Goal: Browse casually

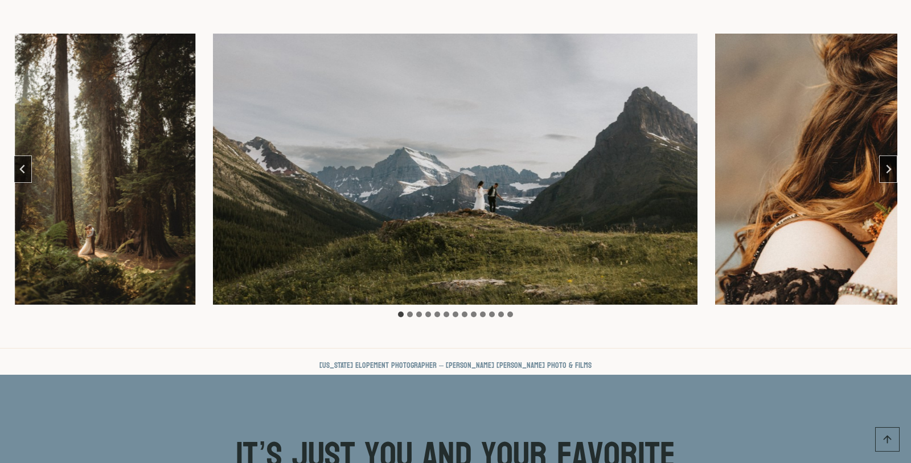
scroll to position [511, 0]
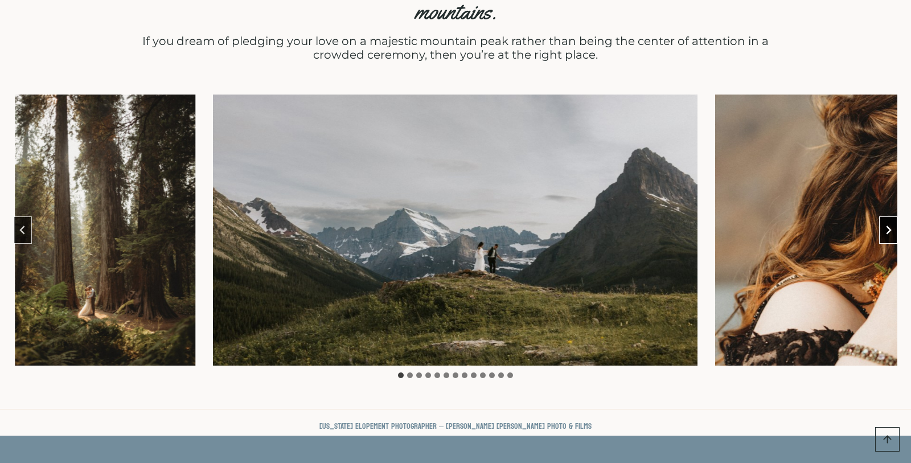
click at [886, 226] on icon "Next slide" at bounding box center [888, 230] width 9 height 9
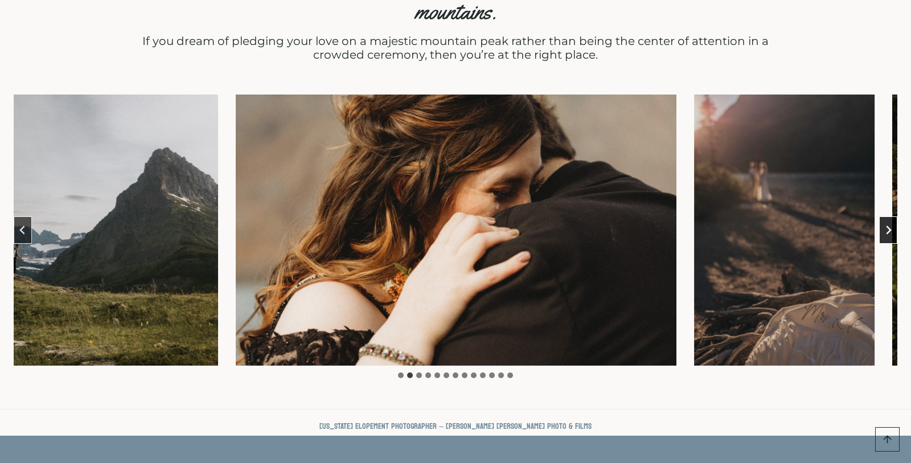
click at [886, 226] on icon "Next slide" at bounding box center [888, 230] width 9 height 9
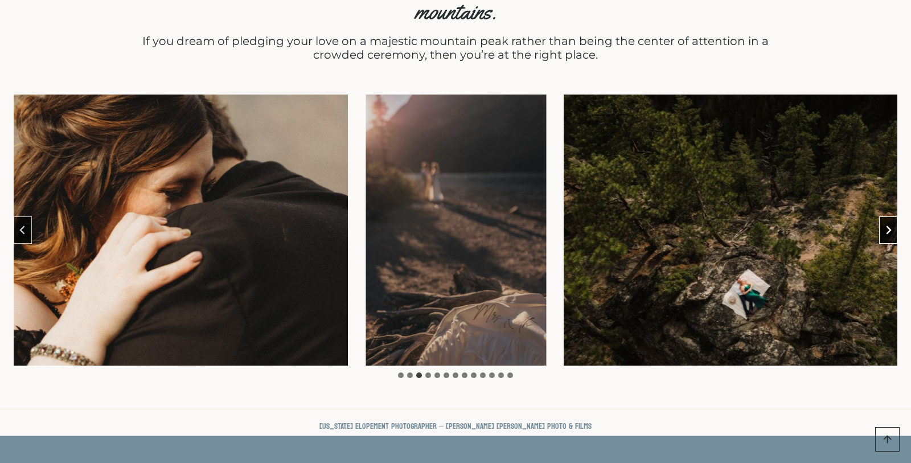
click at [886, 226] on icon "Next slide" at bounding box center [888, 230] width 9 height 9
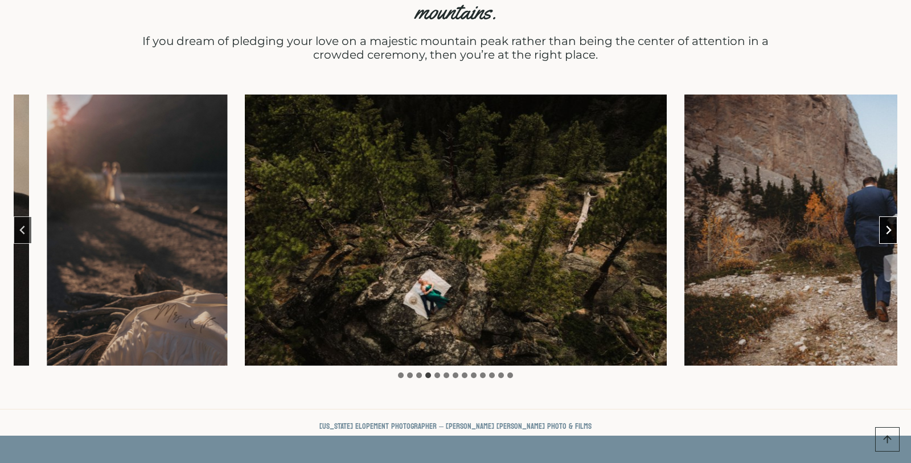
click at [886, 226] on icon "Next slide" at bounding box center [888, 230] width 9 height 9
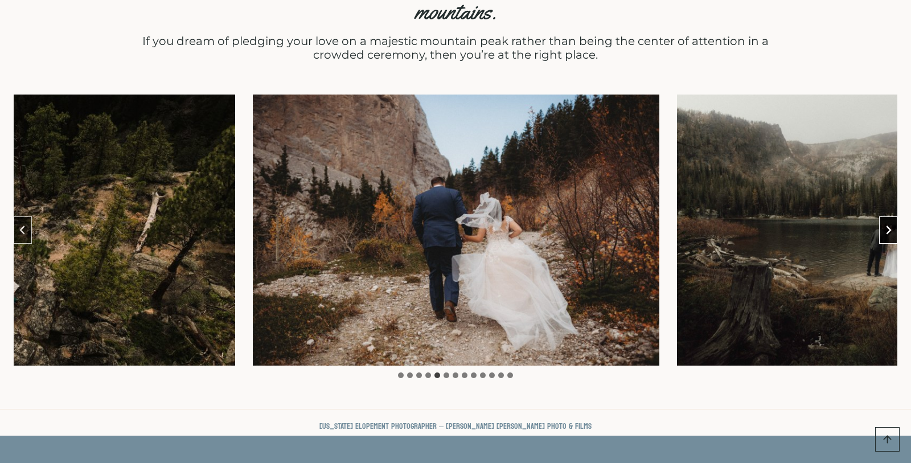
click at [886, 226] on icon "Next slide" at bounding box center [888, 230] width 9 height 9
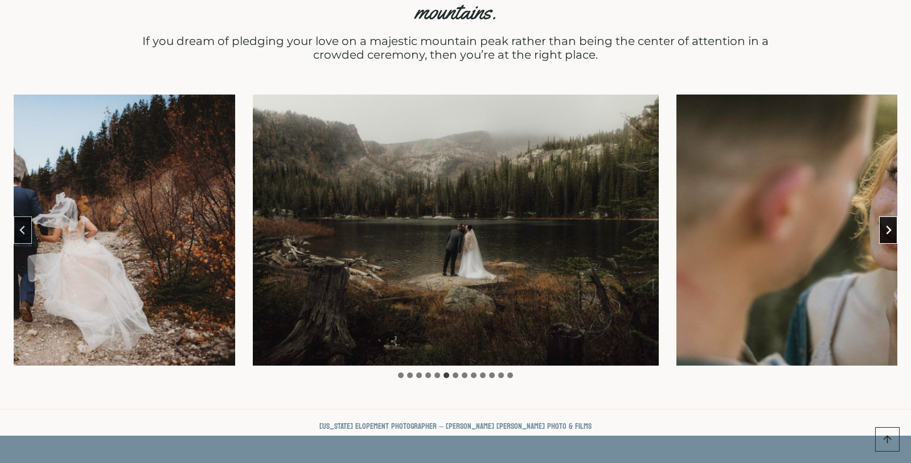
click at [886, 226] on icon "Next slide" at bounding box center [888, 230] width 9 height 9
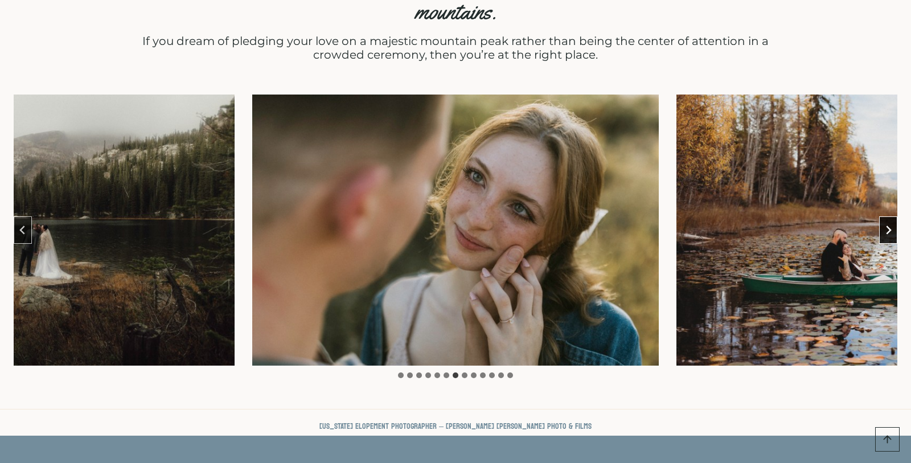
click at [886, 226] on icon "Next slide" at bounding box center [888, 230] width 9 height 9
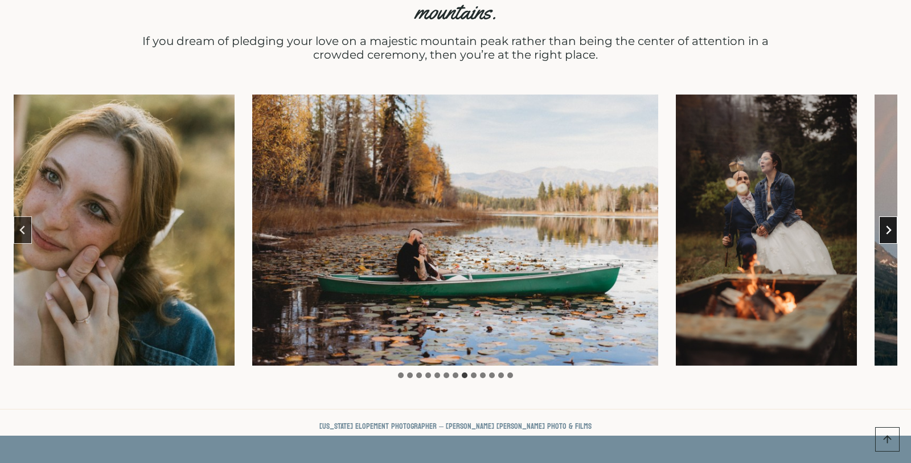
click at [886, 226] on icon "Next slide" at bounding box center [888, 230] width 9 height 9
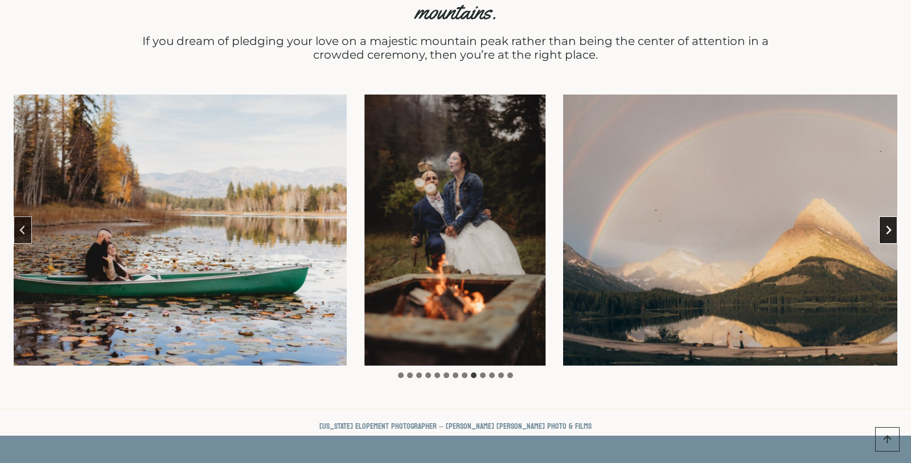
click at [886, 226] on icon "Next slide" at bounding box center [888, 230] width 9 height 9
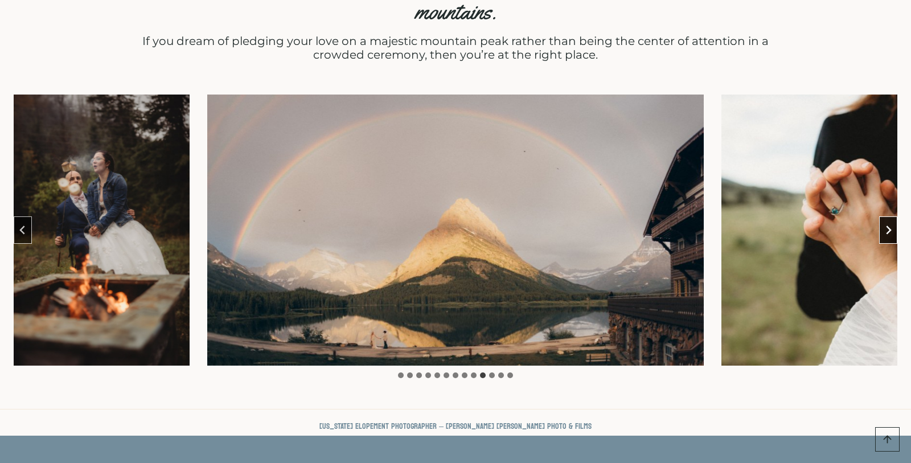
click at [886, 226] on icon "Next slide" at bounding box center [888, 230] width 9 height 9
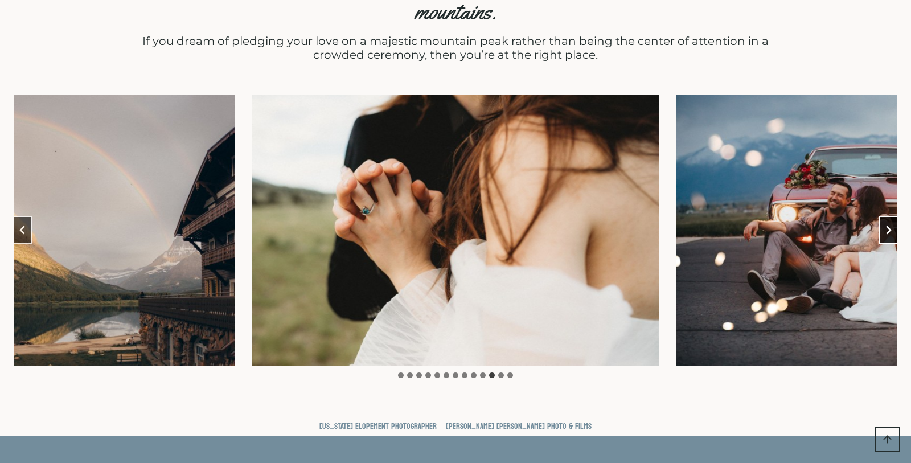
click at [886, 226] on icon "Next slide" at bounding box center [888, 230] width 9 height 9
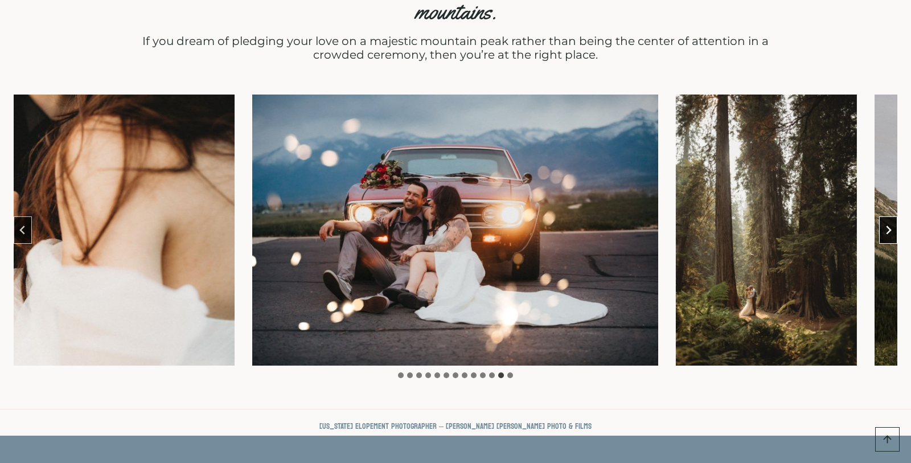
click at [886, 226] on icon "Next slide" at bounding box center [888, 230] width 9 height 9
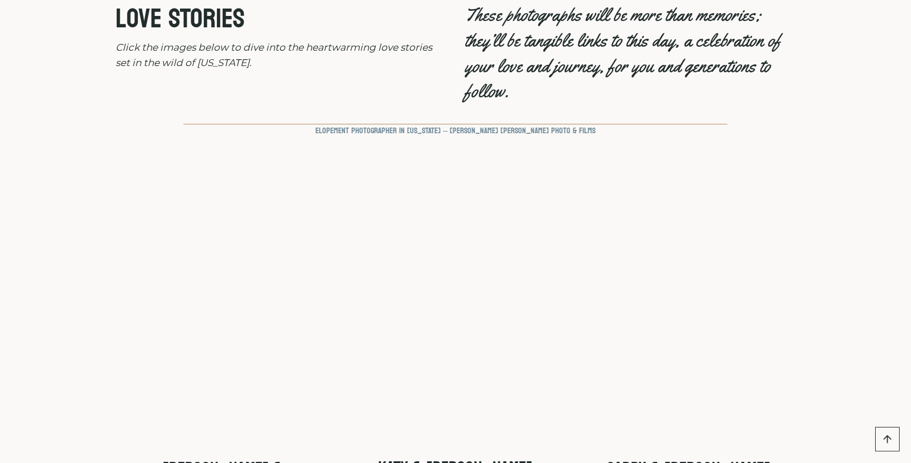
scroll to position [3920, 0]
